Goal: Task Accomplishment & Management: Use online tool/utility

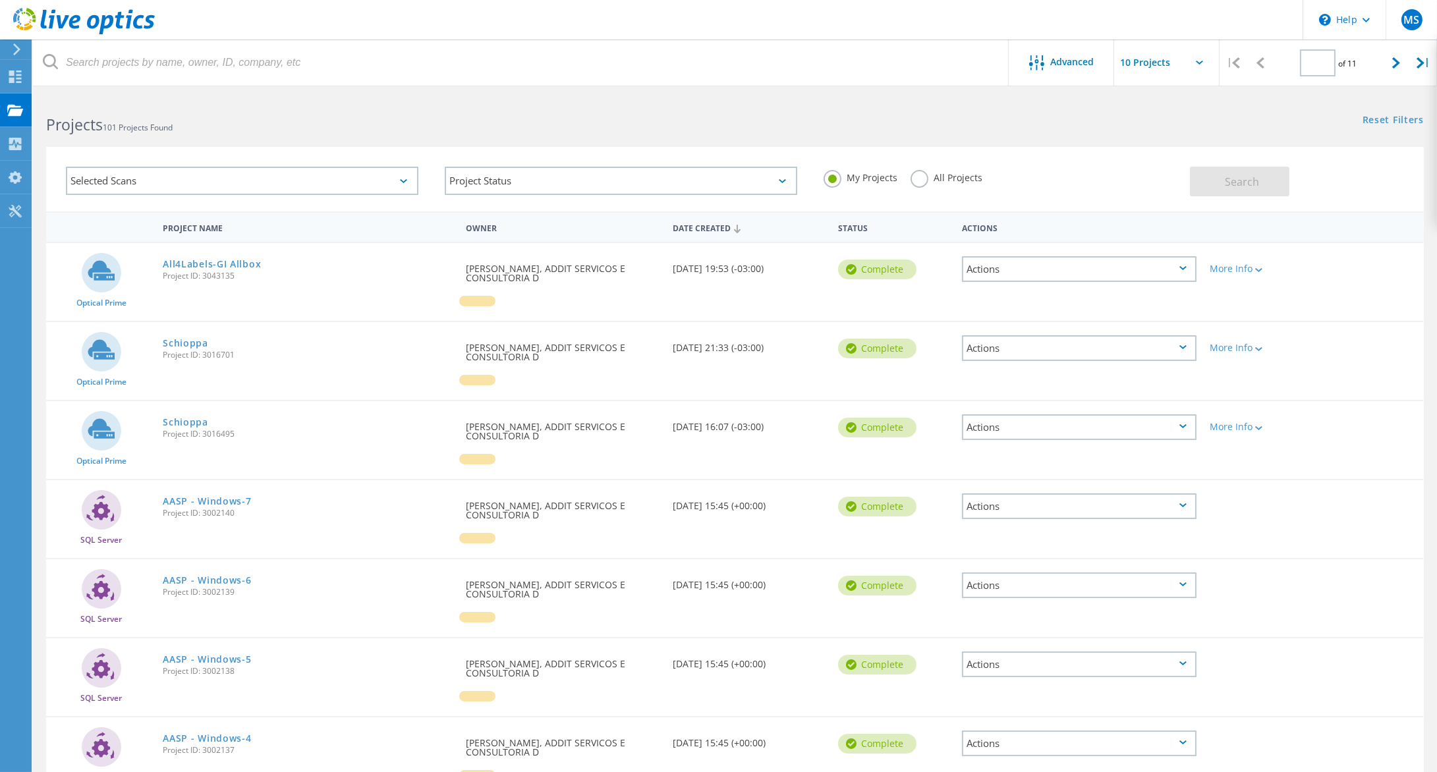
type input "1"
click at [52, 78] on div "Dashboard" at bounding box center [62, 76] width 49 height 9
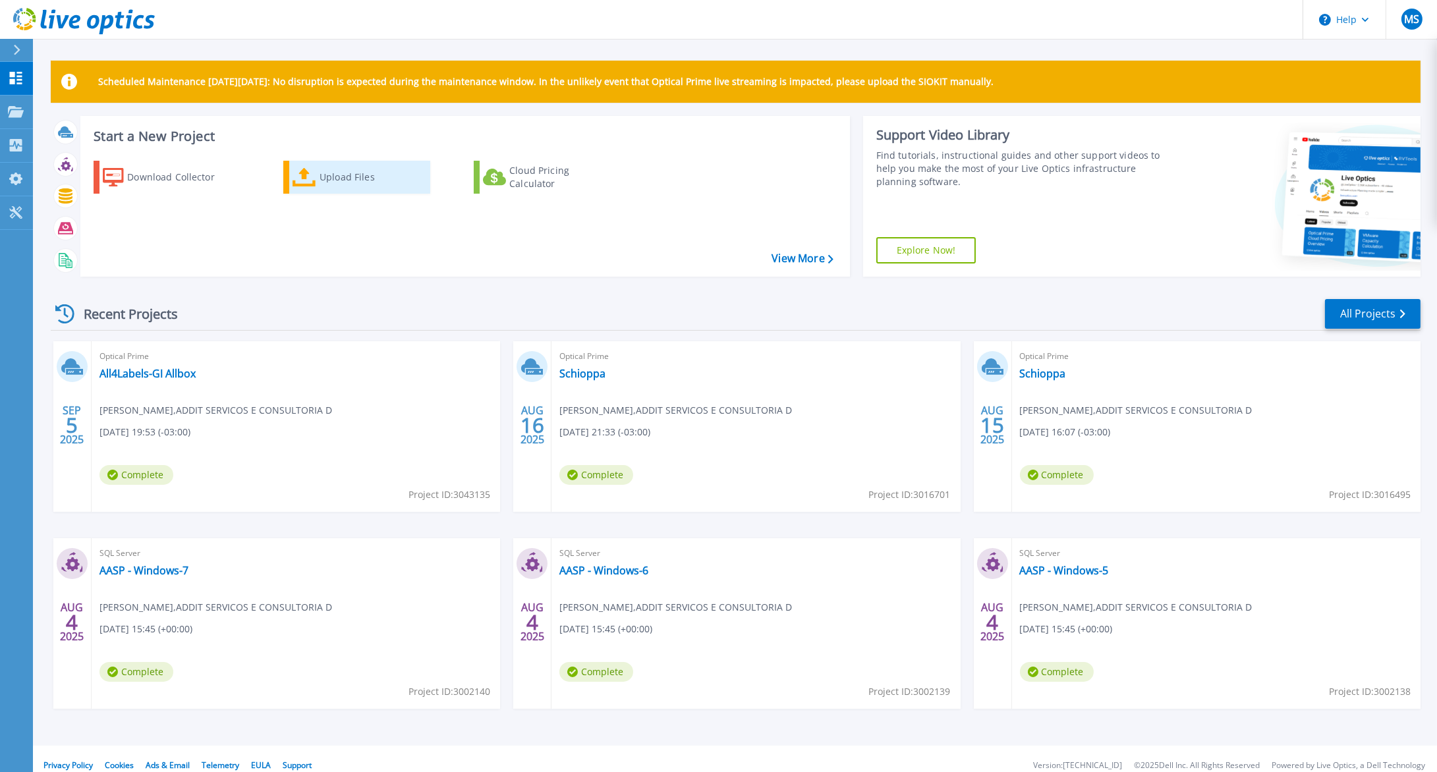
click at [371, 190] on div "Upload Files" at bounding box center [371, 177] width 105 height 26
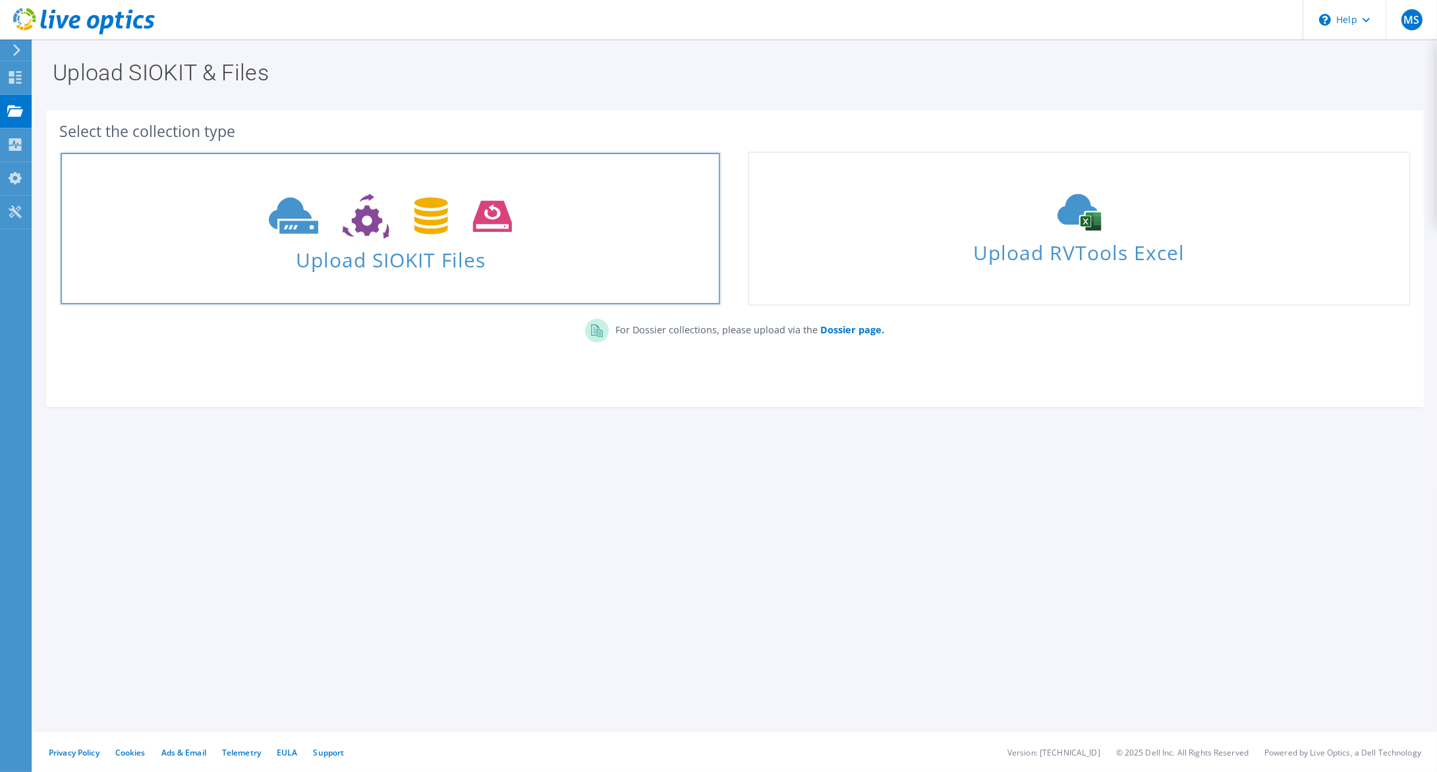
click at [390, 246] on span "Upload SIOKIT Files" at bounding box center [390, 256] width 659 height 28
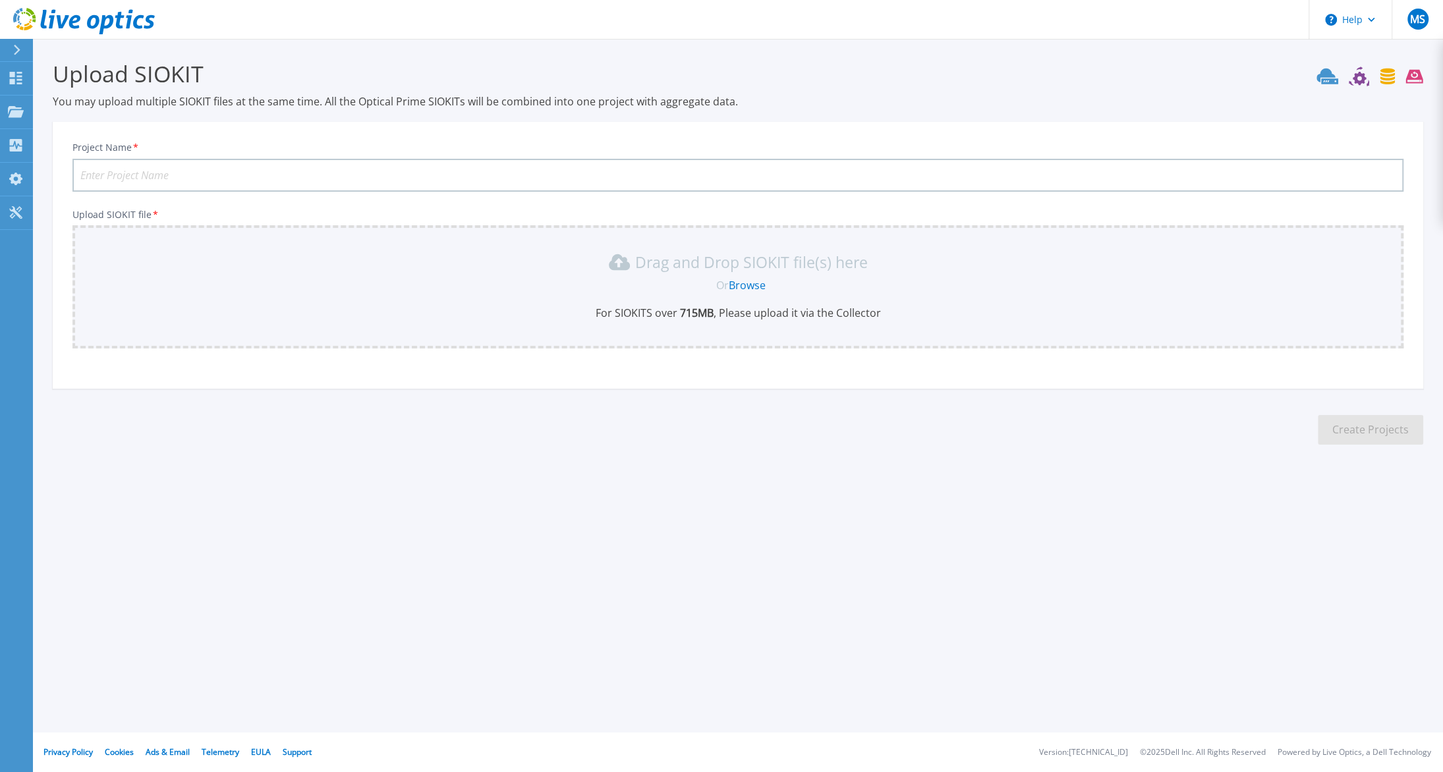
click at [456, 192] on input "Project Name *" at bounding box center [737, 175] width 1331 height 33
click at [449, 192] on input "Project Name *" at bounding box center [737, 175] width 1331 height 33
type input "001"
click at [756, 292] on link "Browse" at bounding box center [747, 285] width 37 height 14
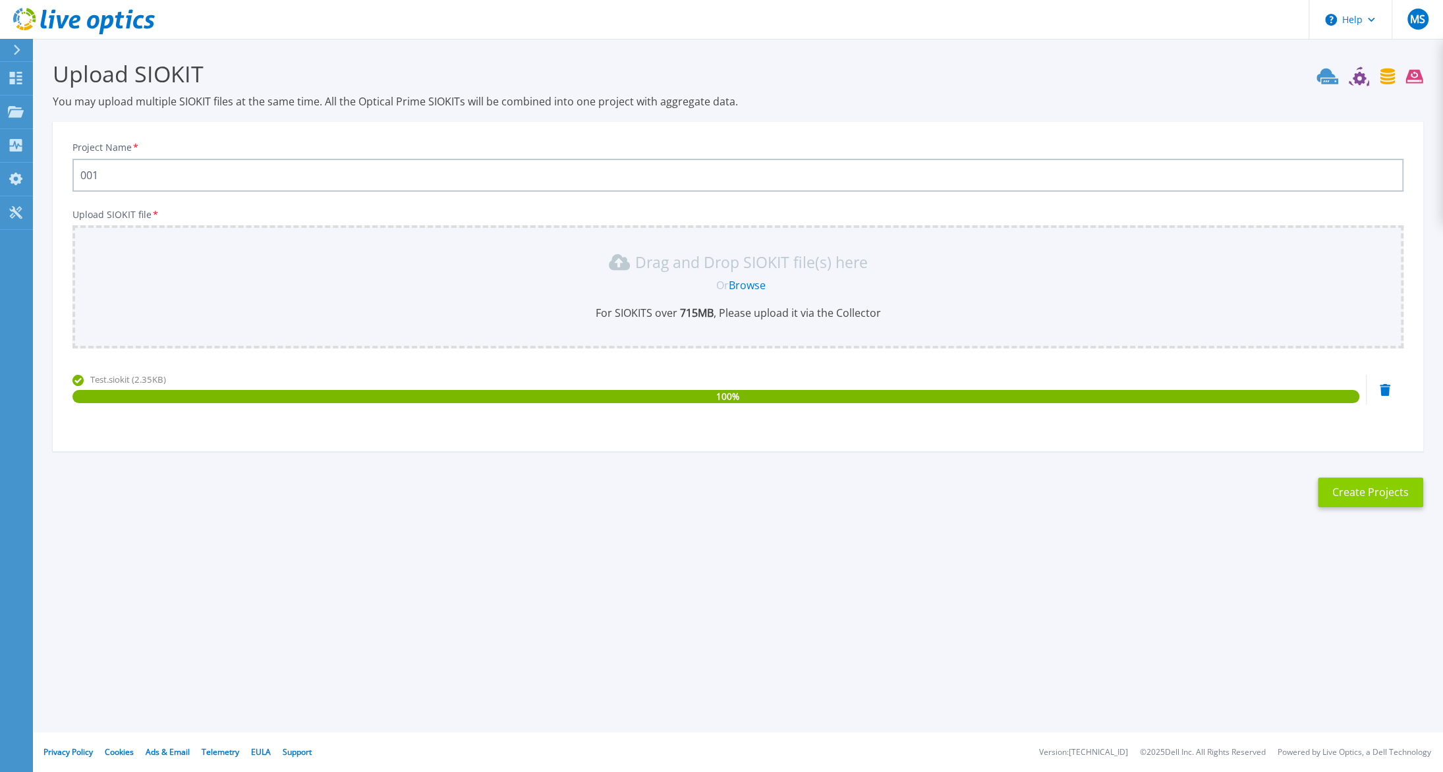
click at [1352, 507] on button "Create Projects" at bounding box center [1369, 493] width 105 height 30
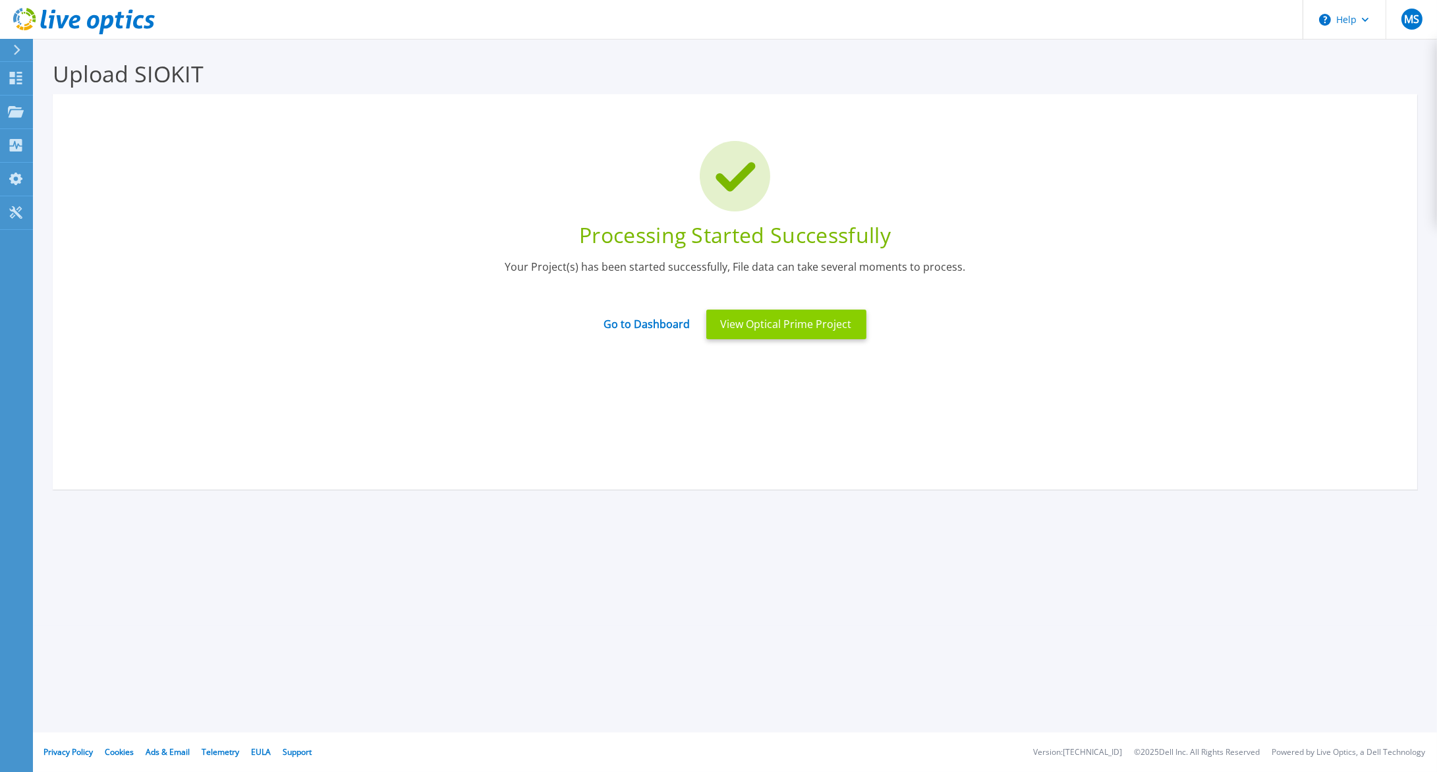
click at [792, 339] on button "View Optical Prime Project" at bounding box center [786, 325] width 160 height 30
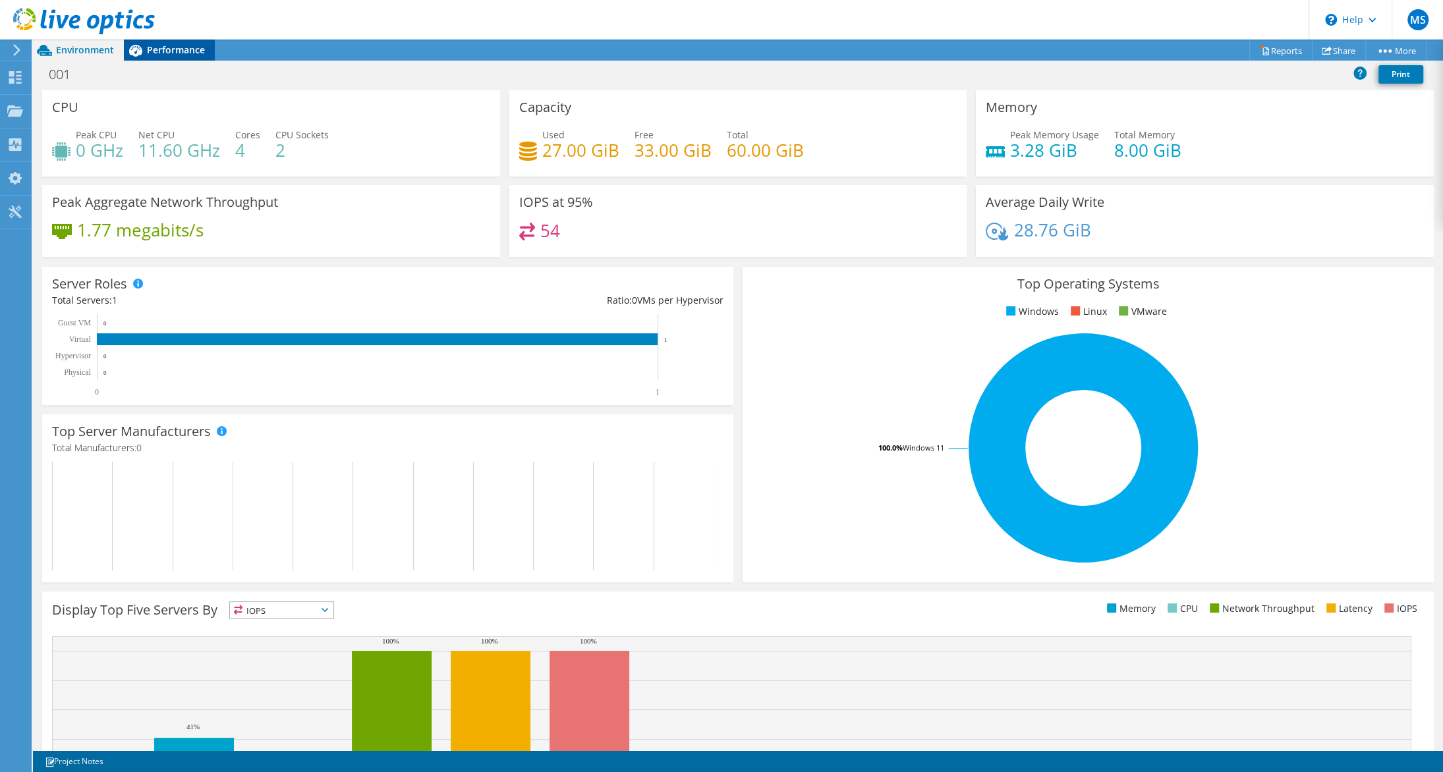
click at [172, 58] on div "Performance" at bounding box center [169, 50] width 91 height 21
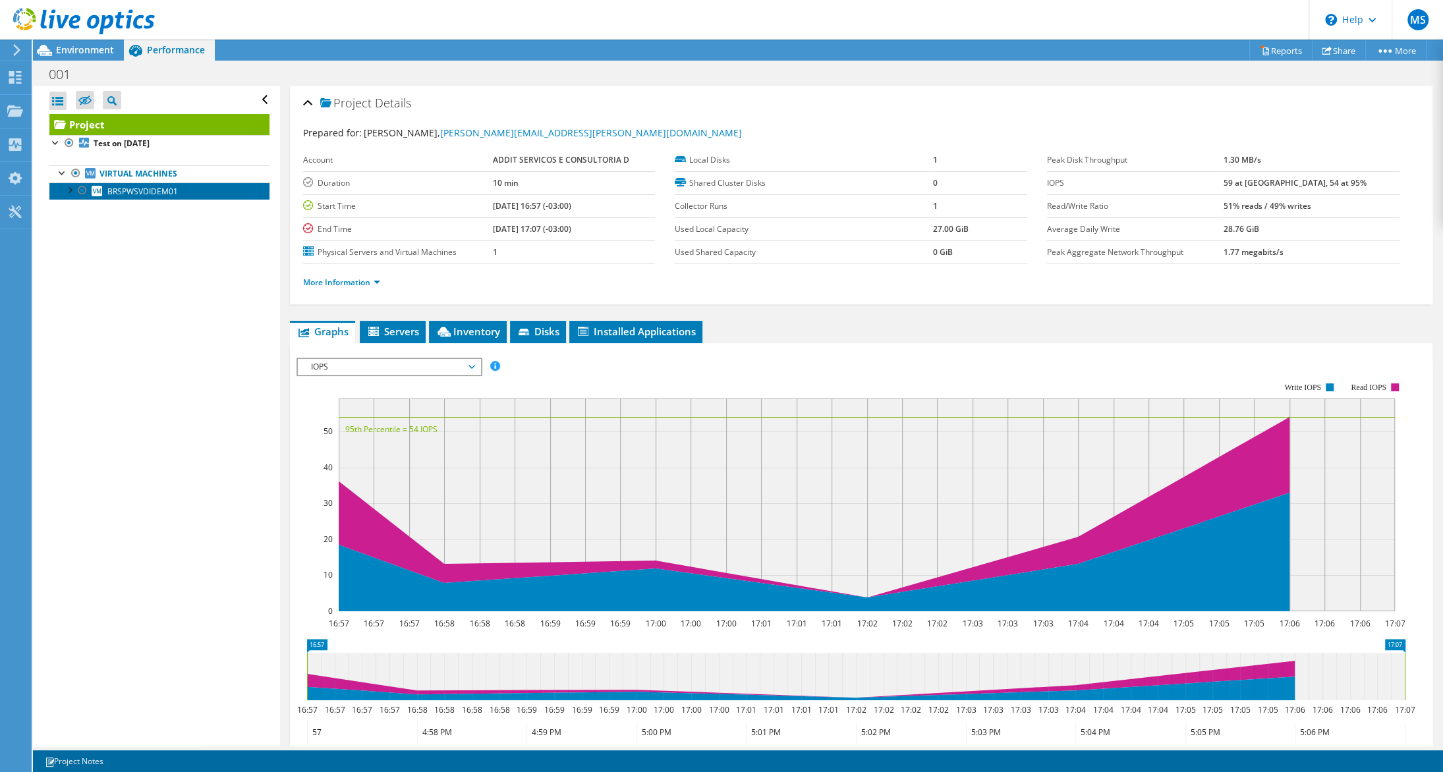
click at [152, 197] on span "BRSPWSVDIDEM01" at bounding box center [142, 191] width 70 height 11
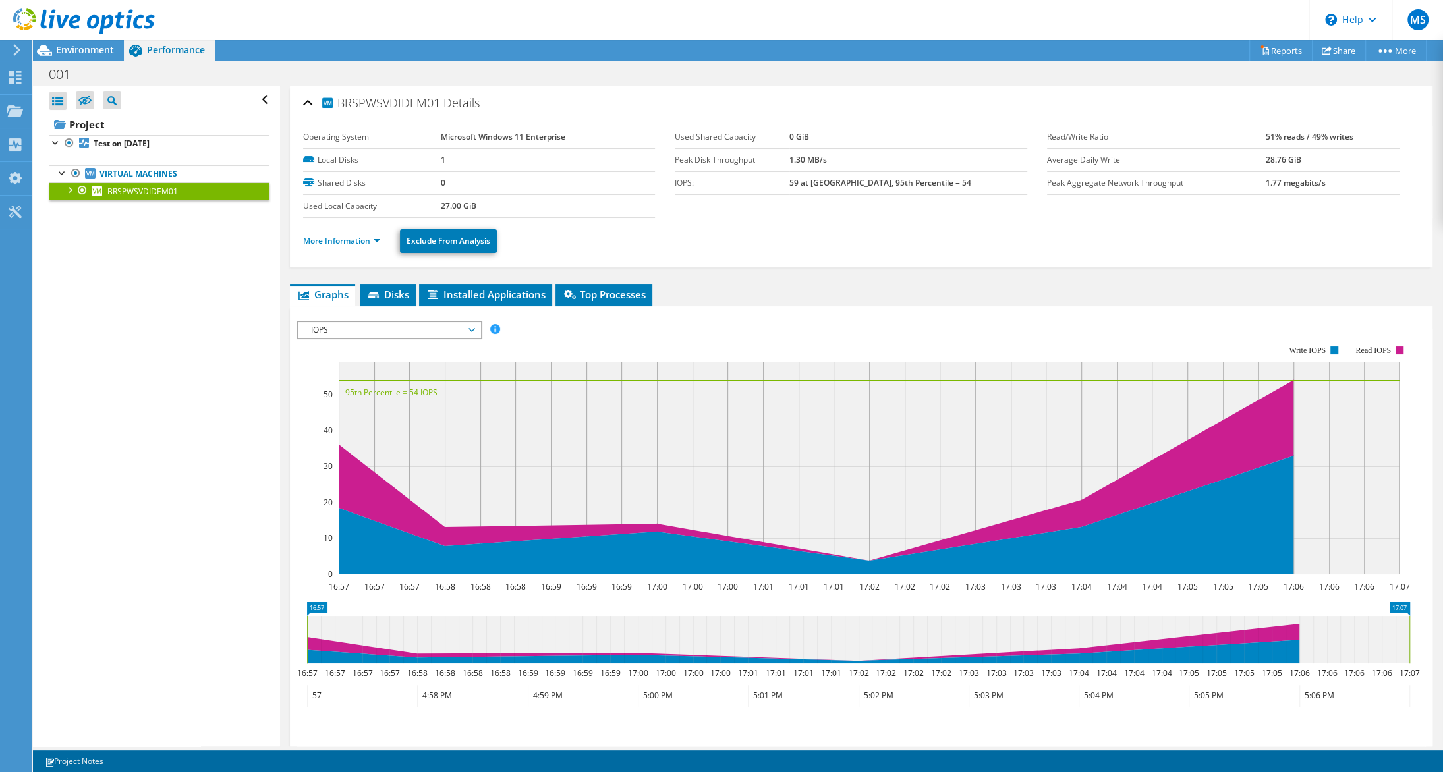
click at [1219, 9] on header "MS End User [PERSON_NAME] [PERSON_NAME][EMAIL_ADDRESS][PERSON_NAME][DOMAIN_NAME…" at bounding box center [721, 20] width 1443 height 40
